Goal: Communication & Community: Answer question/provide support

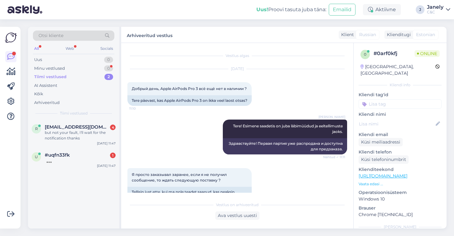
scroll to position [248, 0]
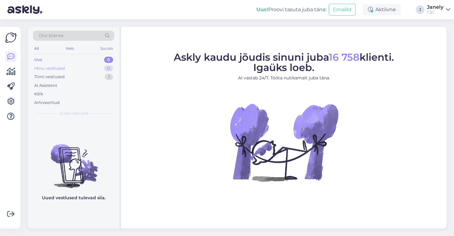
click at [83, 72] on div "Minu vestlused 0" at bounding box center [73, 68] width 81 height 9
click at [84, 77] on div "Tiimi vestlused 3" at bounding box center [73, 76] width 81 height 9
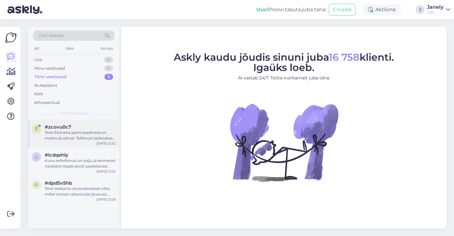
click at [105, 138] on div "Tere! Esimene partii seadmeid on meieni jõudnud. Tellimusi täidetakse virtuaalj…" at bounding box center [80, 135] width 71 height 11
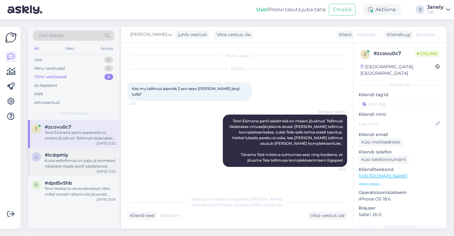
click at [86, 165] on div "Kuna eeltellimusi on palju ja esimestel nädalatel Apple poolt saadetavad saadet…" at bounding box center [80, 163] width 71 height 11
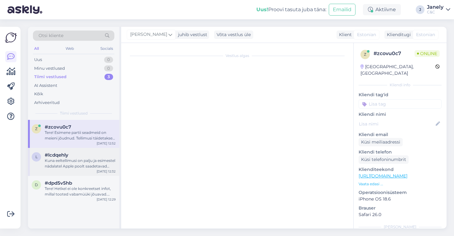
scroll to position [122, 0]
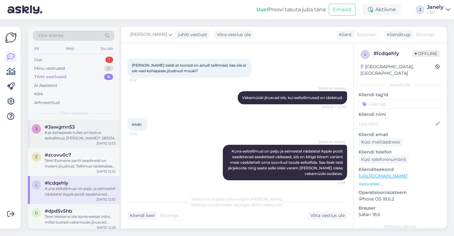
click at [69, 139] on div "Kas kohapeale tulles on lootus eeltellimus kätte saada? 285014" at bounding box center [80, 135] width 71 height 11
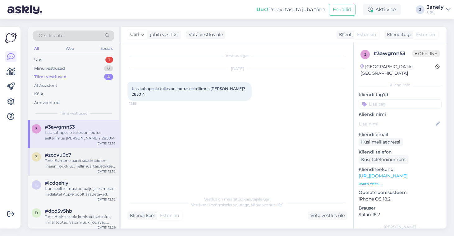
click at [90, 150] on div "z #zcovu0c7 Tere! Esimene partii seadmeid on meieni jõudnud. Tellimusi täidetak…" at bounding box center [73, 162] width 91 height 28
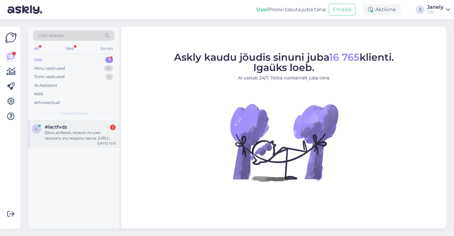
click at [104, 141] on div "[DATE] 13:18" at bounding box center [106, 143] width 18 height 5
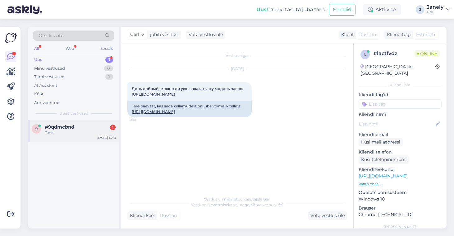
click at [86, 136] on div "9 #9qdmcbnd 1 Tere! [DATE] 13:18" at bounding box center [73, 131] width 91 height 22
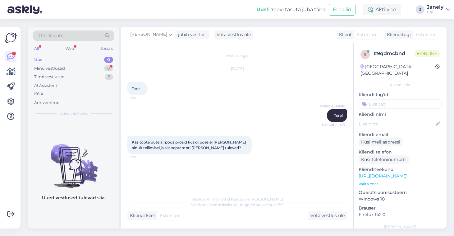
click at [24, 183] on div "Võimalused Veendu, et Askly loob sulle väärtust. Sulge Ühenda FB ja IG sõnumid …" at bounding box center [12, 127] width 24 height 216
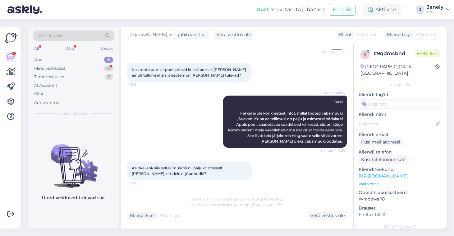
scroll to position [99, 0]
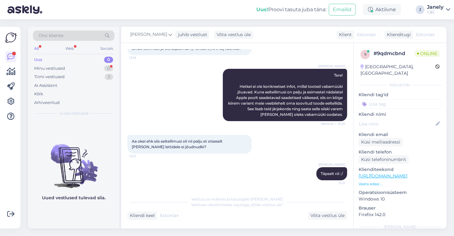
click at [83, 190] on figure "Uued vestlused tulevad siia." at bounding box center [73, 169] width 91 height 73
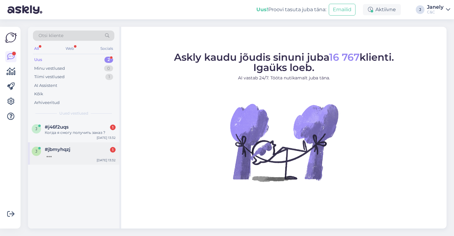
click at [103, 153] on div at bounding box center [80, 155] width 71 height 6
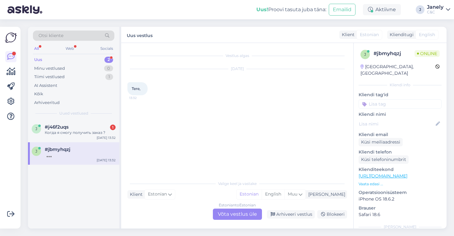
click at [233, 216] on div "Estonian to Estonian Võta vestlus üle" at bounding box center [237, 213] width 49 height 11
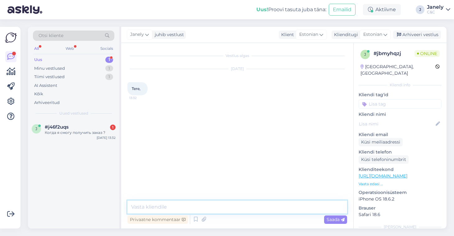
click at [184, 207] on textarea at bounding box center [237, 206] width 220 height 13
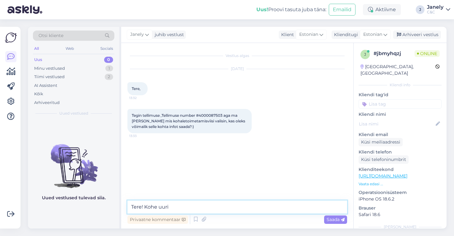
type textarea "Tere! Kohe uurin"
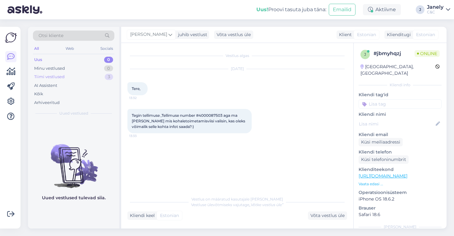
click at [93, 78] on div "Tiimi vestlused 3" at bounding box center [73, 76] width 81 height 9
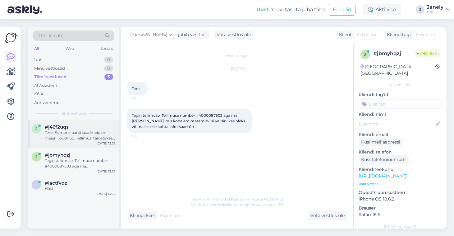
click at [100, 134] on div "Tere! Esimene partii seadmeid on meieni jõudnud. Tellimusi täidetakse virtuaalj…" at bounding box center [80, 135] width 71 height 11
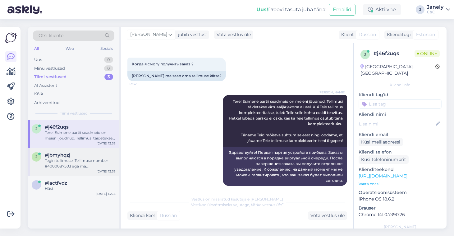
click at [98, 158] on div "Tegin tellimuse ,Tellimuse number #4000087503 aga ma [PERSON_NAME] mis kohaleto…" at bounding box center [80, 163] width 71 height 11
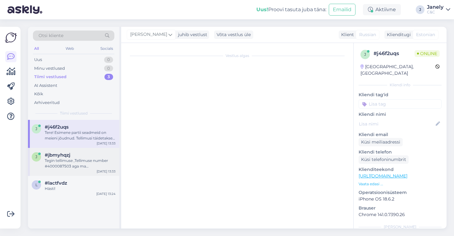
scroll to position [0, 0]
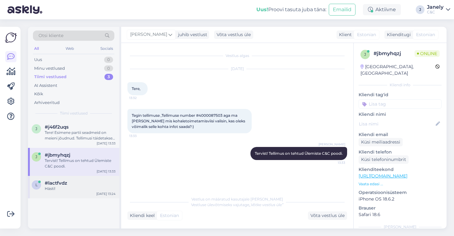
click at [68, 192] on div "l #lactfvdz Hästi! [DATE] 13:24" at bounding box center [73, 187] width 91 height 22
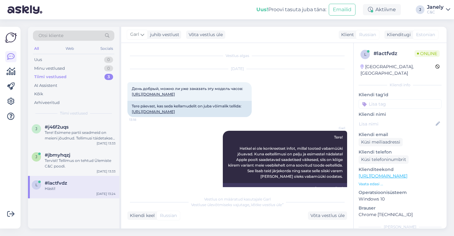
scroll to position [340, 0]
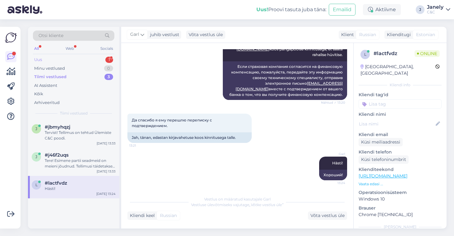
click at [90, 58] on div "Uus 1" at bounding box center [73, 59] width 81 height 9
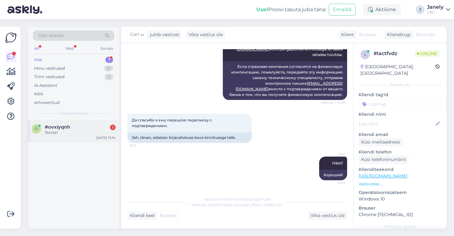
click at [83, 125] on div "#ovxiyqnh 1" at bounding box center [80, 127] width 71 height 6
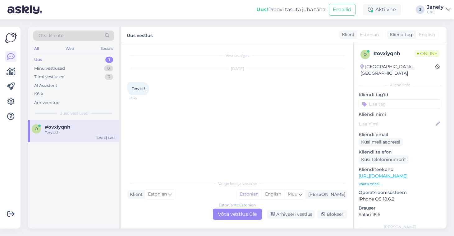
scroll to position [0, 0]
click at [241, 214] on div "Estonian to Estonian Võta vestlus üle" at bounding box center [237, 213] width 49 height 11
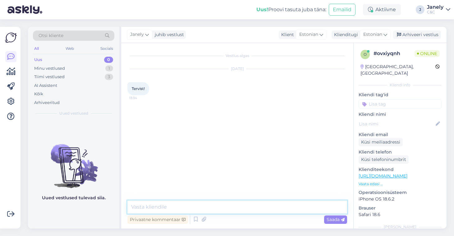
click at [210, 210] on textarea at bounding box center [237, 206] width 220 height 13
type textarea "Tere! Kuidas saan abiks olla?"
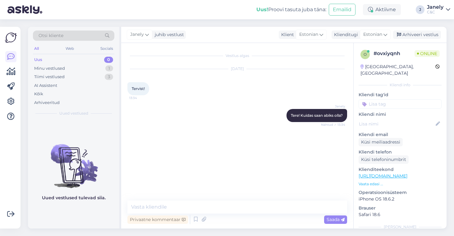
click at [231, 31] on div "[PERSON_NAME] vestlust Klient [DEMOGRAPHIC_DATA] Klienditugi Estonian Arhiveeri…" at bounding box center [284, 35] width 326 height 16
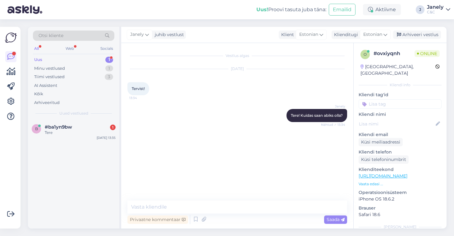
click at [200, 12] on div "Uus! Proovi tasuta [PERSON_NAME]: Emailid Aktiivne J Janely C&C" at bounding box center [227, 9] width 454 height 19
click at [300, 114] on span "Tere! Kuidas saan abiks olla?" at bounding box center [317, 115] width 52 height 5
copy div "Tere! Kuidas saan abiks olla? Nähtud ✓ 13:34"
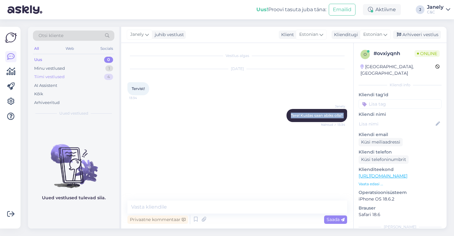
click at [71, 77] on div "Tiimi vestlused 4" at bounding box center [73, 76] width 81 height 9
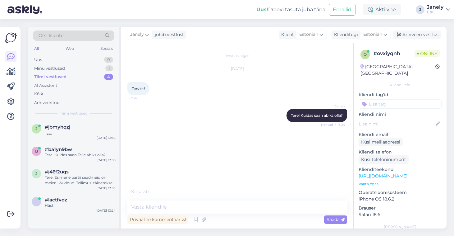
click at [252, 30] on div "[PERSON_NAME] vestlust Klient [DEMOGRAPHIC_DATA] Klienditugi Estonian Arhiveeri…" at bounding box center [284, 35] width 326 height 16
click at [238, 19] on div "Uus! Proovi tasuta [PERSON_NAME]: Emailid Aktiivne J Janely C&C" at bounding box center [227, 9] width 454 height 19
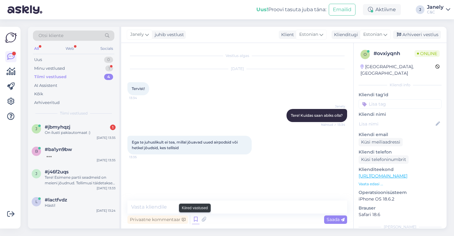
click at [195, 222] on icon at bounding box center [195, 219] width 7 height 9
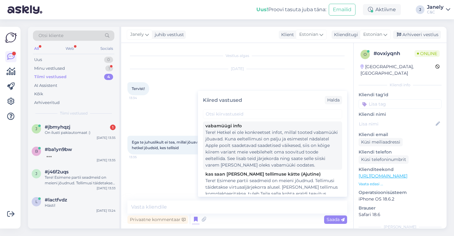
click at [270, 152] on div "Tere! Hetkel ei ole konkreetset infot, millal tooted vabamüüki jõuavad. Kuna ee…" at bounding box center [273, 148] width 134 height 39
type textarea "Tere! Hetkel ei ole konkreetset infot, millal tooted vabamüüki jõuavad. Kuna ee…"
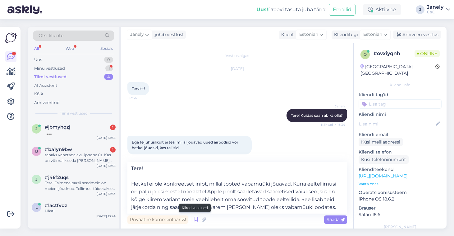
click at [197, 221] on icon at bounding box center [195, 219] width 7 height 9
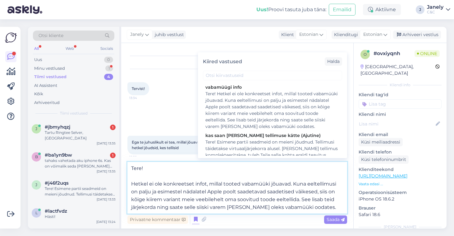
drag, startPoint x: 132, startPoint y: 170, endPoint x: 321, endPoint y: 258, distance: 208.3
click at [321, 235] on html "Uus! Proovi tasuta [PERSON_NAME]: Emailid Aktiivne J Janely C&C Võimalused Veen…" at bounding box center [227, 118] width 454 height 236
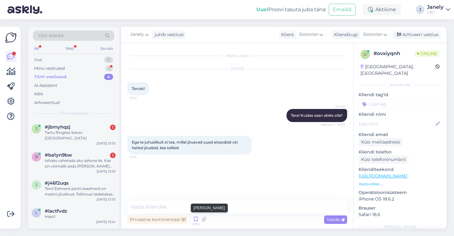
click at [197, 220] on icon at bounding box center [195, 219] width 7 height 9
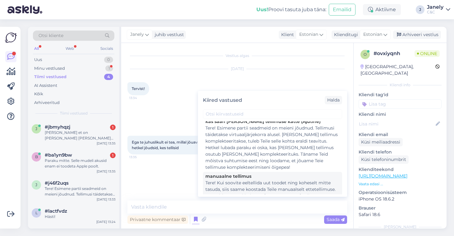
scroll to position [52, 0]
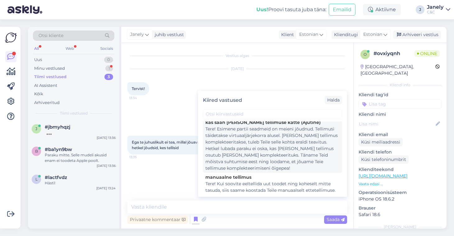
click at [264, 165] on div "Tere! Esimene partii seadmeid on meieni jõudnud. Tellimusi täidetakse virtuaalj…" at bounding box center [273, 149] width 134 height 46
type textarea "Tere! Esimene partii seadmeid on meieni jõudnud. Tellimusi täidetakse virtuaalj…"
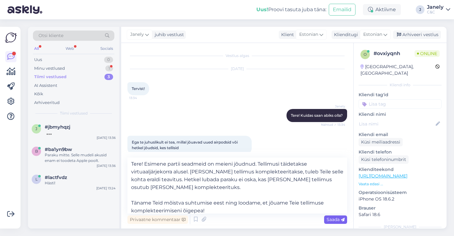
click at [335, 222] on span "Saada" at bounding box center [336, 219] width 18 height 6
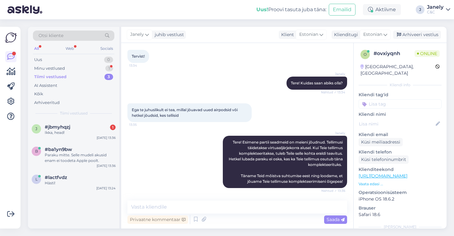
scroll to position [65, 0]
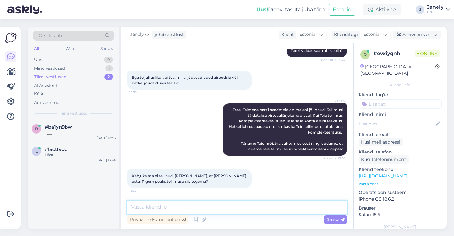
click at [229, 208] on textarea at bounding box center [237, 206] width 220 height 13
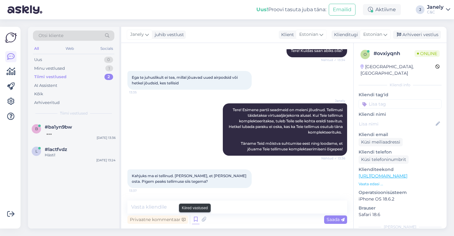
click at [197, 222] on icon at bounding box center [195, 219] width 7 height 9
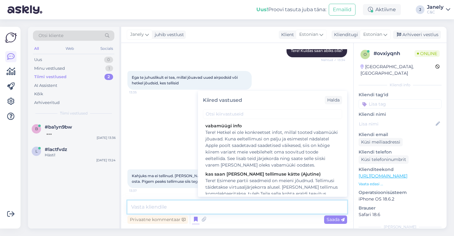
click at [179, 202] on textarea at bounding box center [237, 206] width 220 height 13
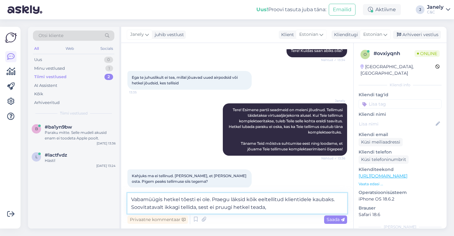
drag, startPoint x: 265, startPoint y: 208, endPoint x: 251, endPoint y: 208, distance: 13.7
click at [251, 208] on textarea "Vabamüügis hetkel tõesti ei ole. Praegu läksid kõik eeltellitud klientidele kau…" at bounding box center [237, 203] width 220 height 21
type textarea "Vabamüügis hetkel tõesti ei ole. Praegu läksid kõik eeltellitud klientidele kau…"
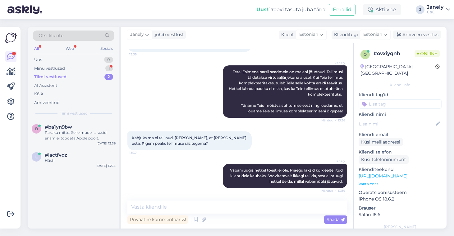
scroll to position [129, 0]
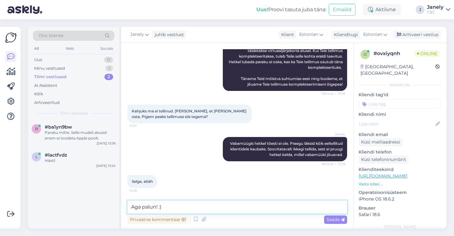
type textarea "Aga palun! :)"
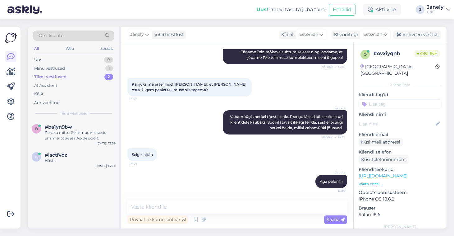
click at [93, 12] on div "Uus! Proovi tasuta [PERSON_NAME]: Emailid Aktiivne J Janely C&C" at bounding box center [227, 9] width 454 height 19
click at [102, 13] on div "Uus! Proovi tasuta [PERSON_NAME]: Emailid Aktiivne J Janely C&C" at bounding box center [227, 9] width 454 height 19
click at [408, 36] on div "Arhiveeri vestlus" at bounding box center [417, 34] width 48 height 8
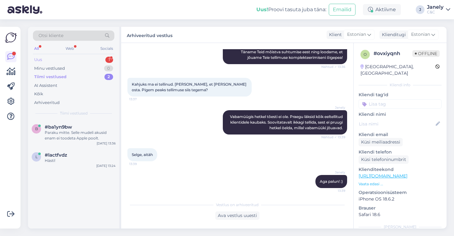
click at [90, 57] on div "Uus 1" at bounding box center [73, 59] width 81 height 9
